Goal: Check status: Check status

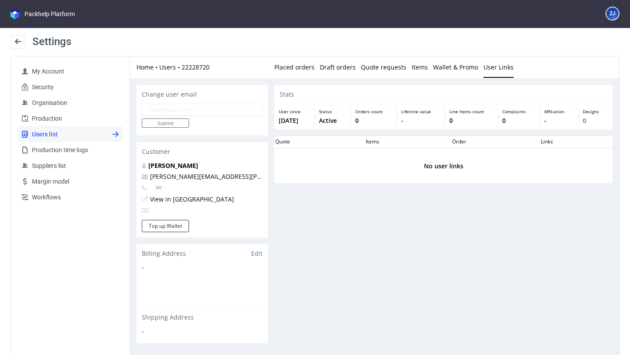
click at [29, 15] on div "Packhelp Platform" at bounding box center [49, 14] width 50 height 9
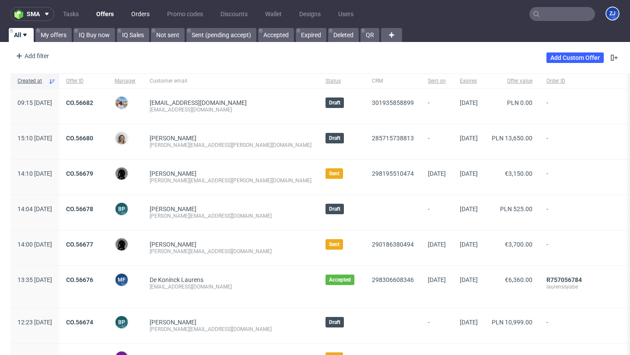
click at [142, 14] on link "Orders" at bounding box center [140, 14] width 29 height 14
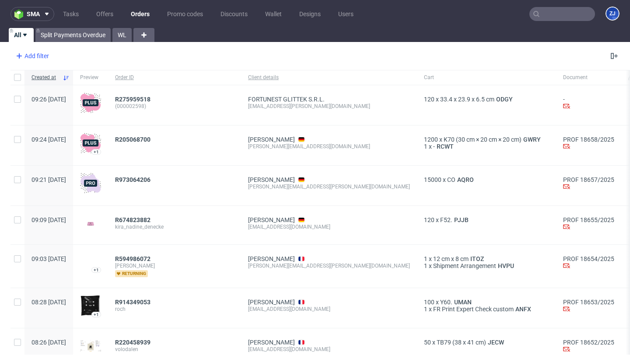
click at [32, 51] on div "Add filter" at bounding box center [31, 56] width 38 height 14
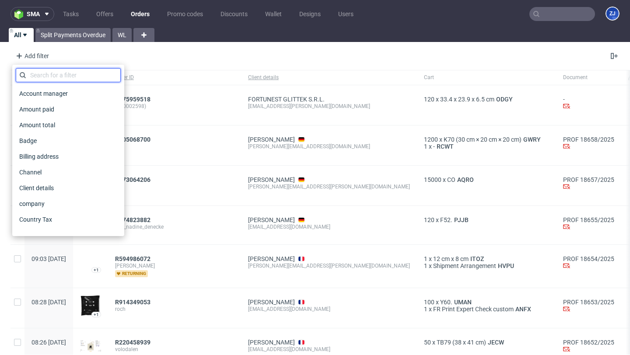
click at [39, 71] on input "text" at bounding box center [68, 75] width 105 height 14
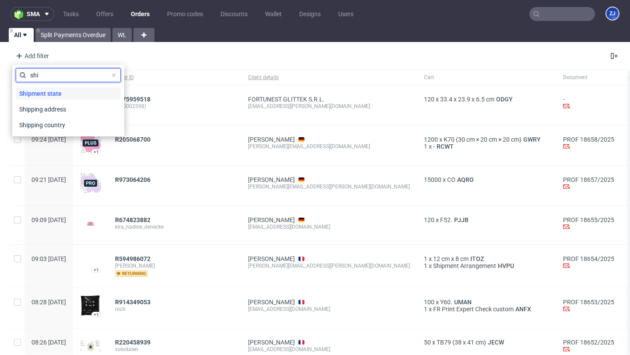
type input "shi"
click at [36, 91] on span "Shipment state" at bounding box center [40, 93] width 49 height 12
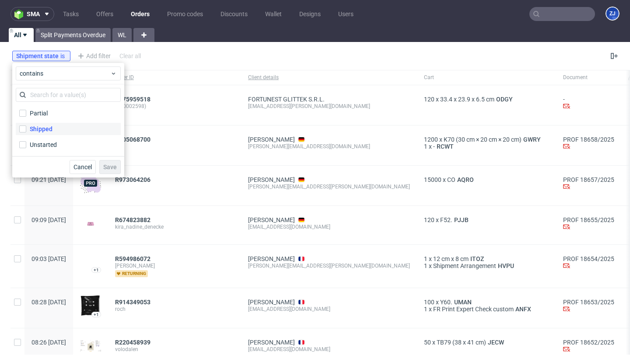
click at [41, 131] on div "Shipped" at bounding box center [41, 129] width 23 height 9
click at [26, 131] on input "Shipped" at bounding box center [22, 129] width 7 height 7
checkbox input "true"
click at [113, 171] on button "Save" at bounding box center [109, 167] width 21 height 14
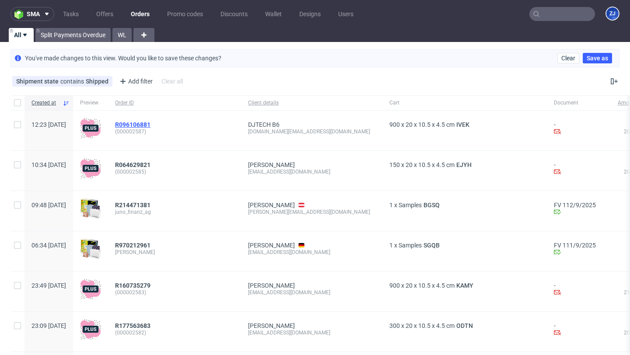
click at [150, 124] on span "R096106881" at bounding box center [132, 124] width 35 height 7
